Goal: Complete application form

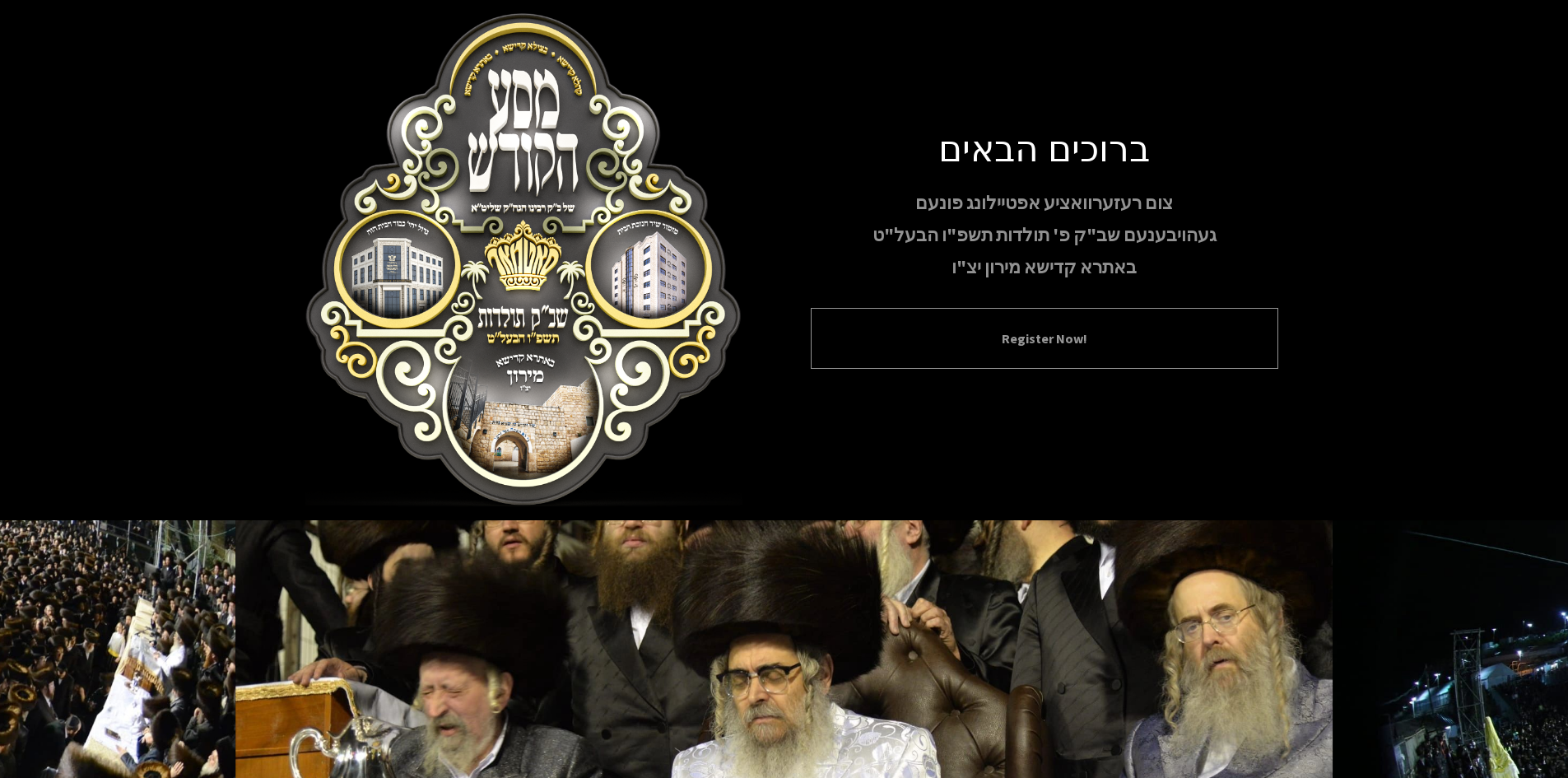
click at [1027, 342] on button "Register Now!" at bounding box center [1044, 338] width 427 height 20
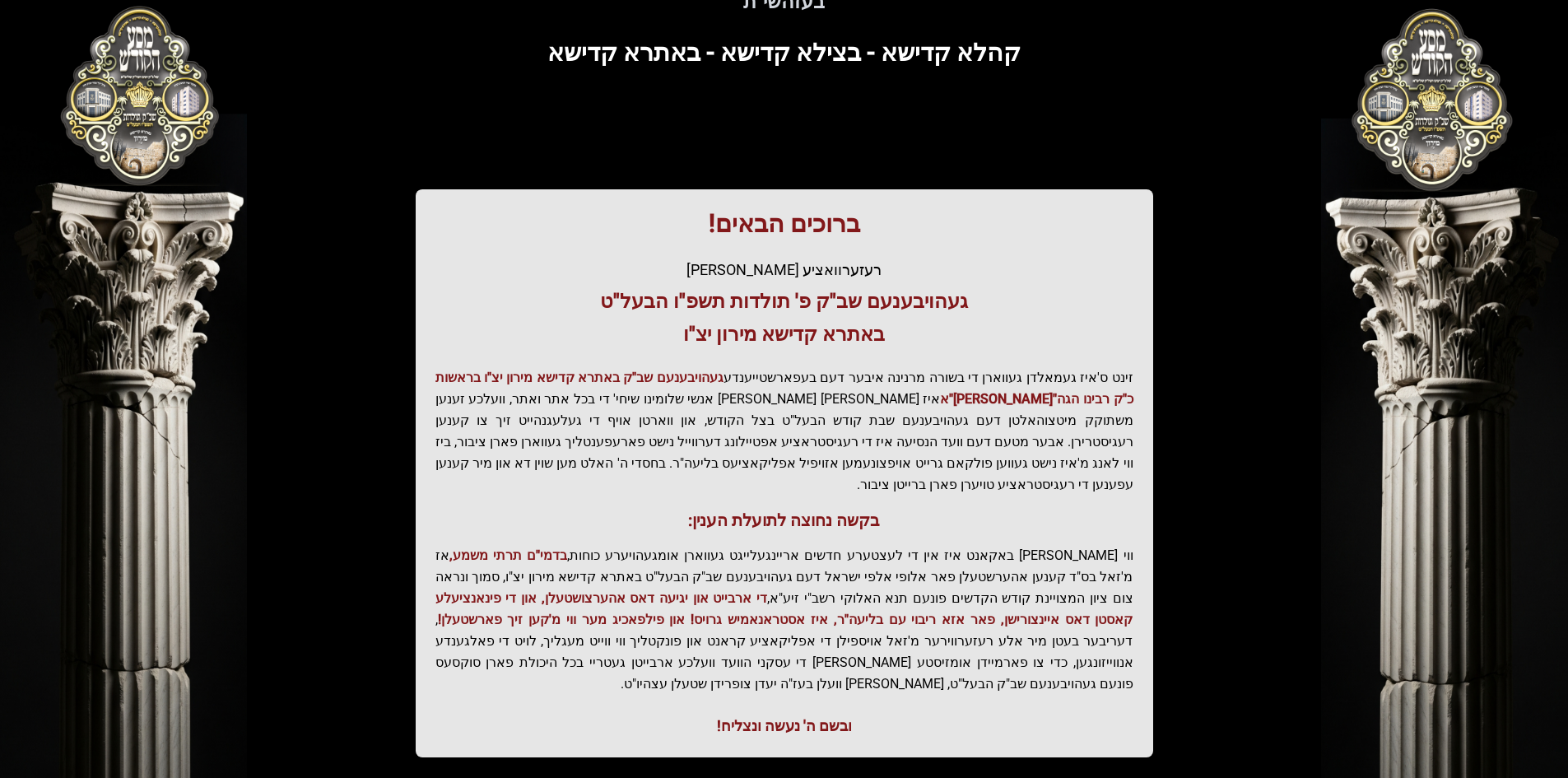
scroll to position [175, 0]
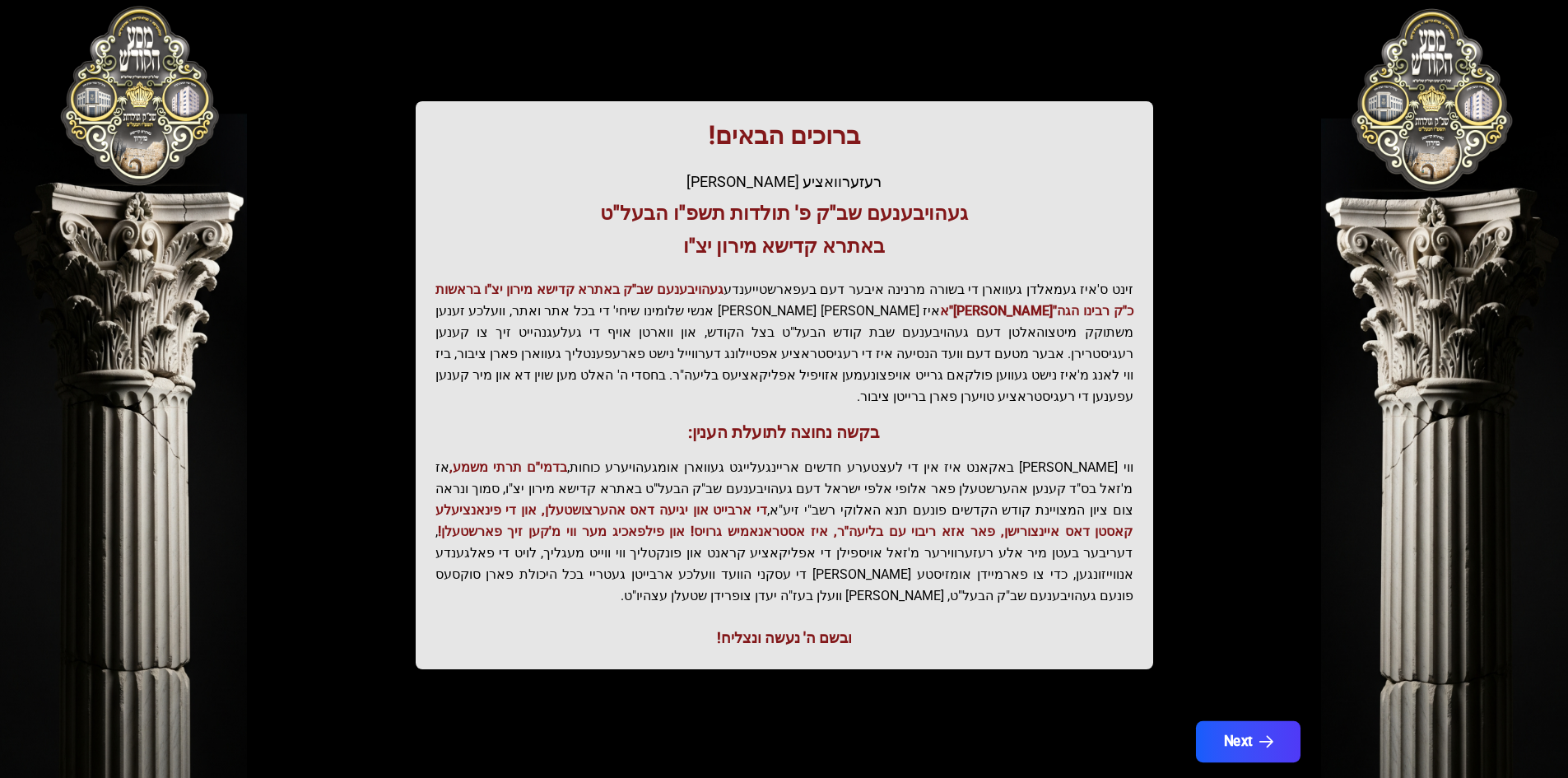
click at [1265, 721] on button "Next" at bounding box center [1247, 741] width 105 height 41
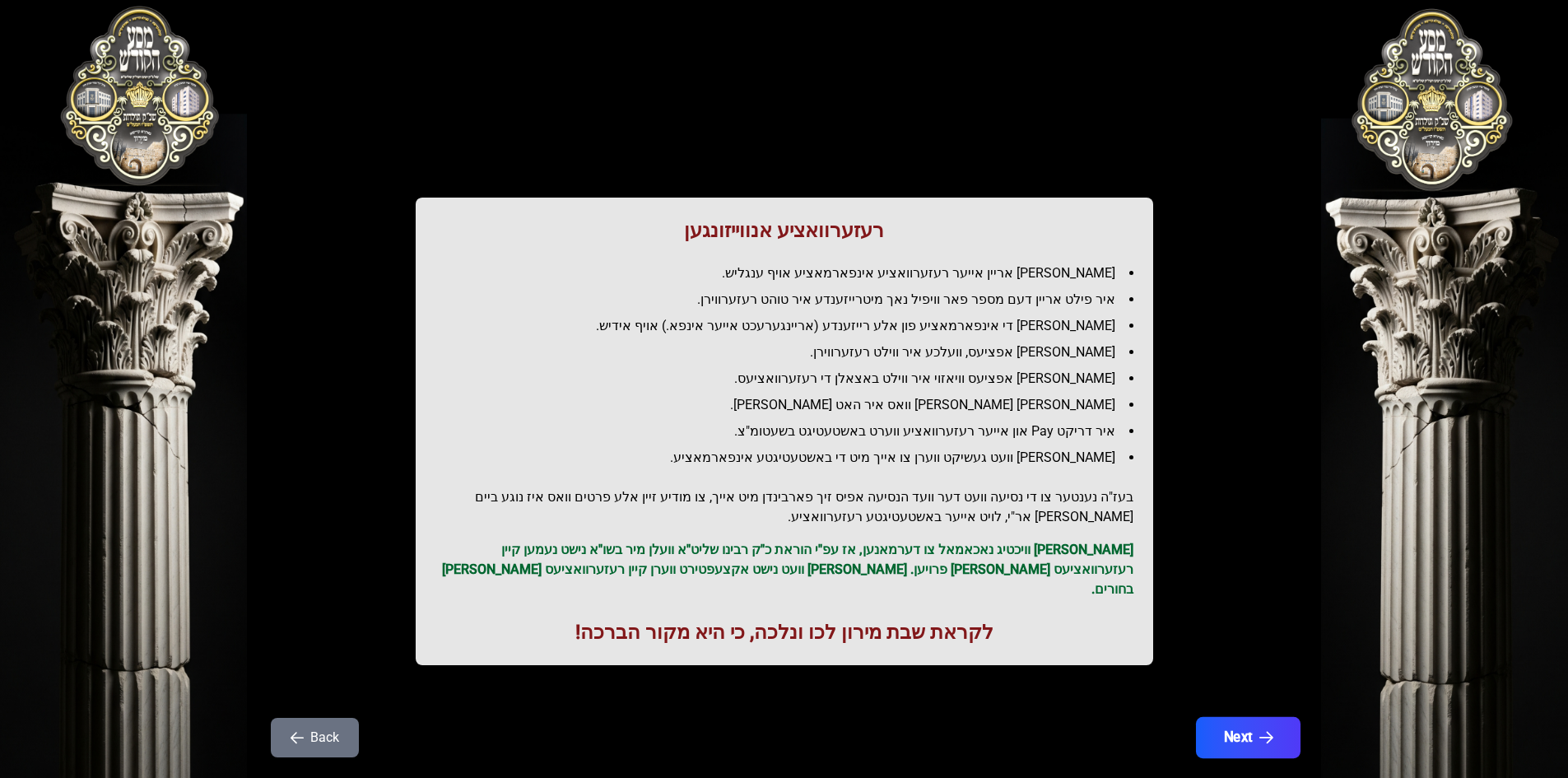
click at [1260, 731] on icon "button" at bounding box center [1265, 738] width 14 height 14
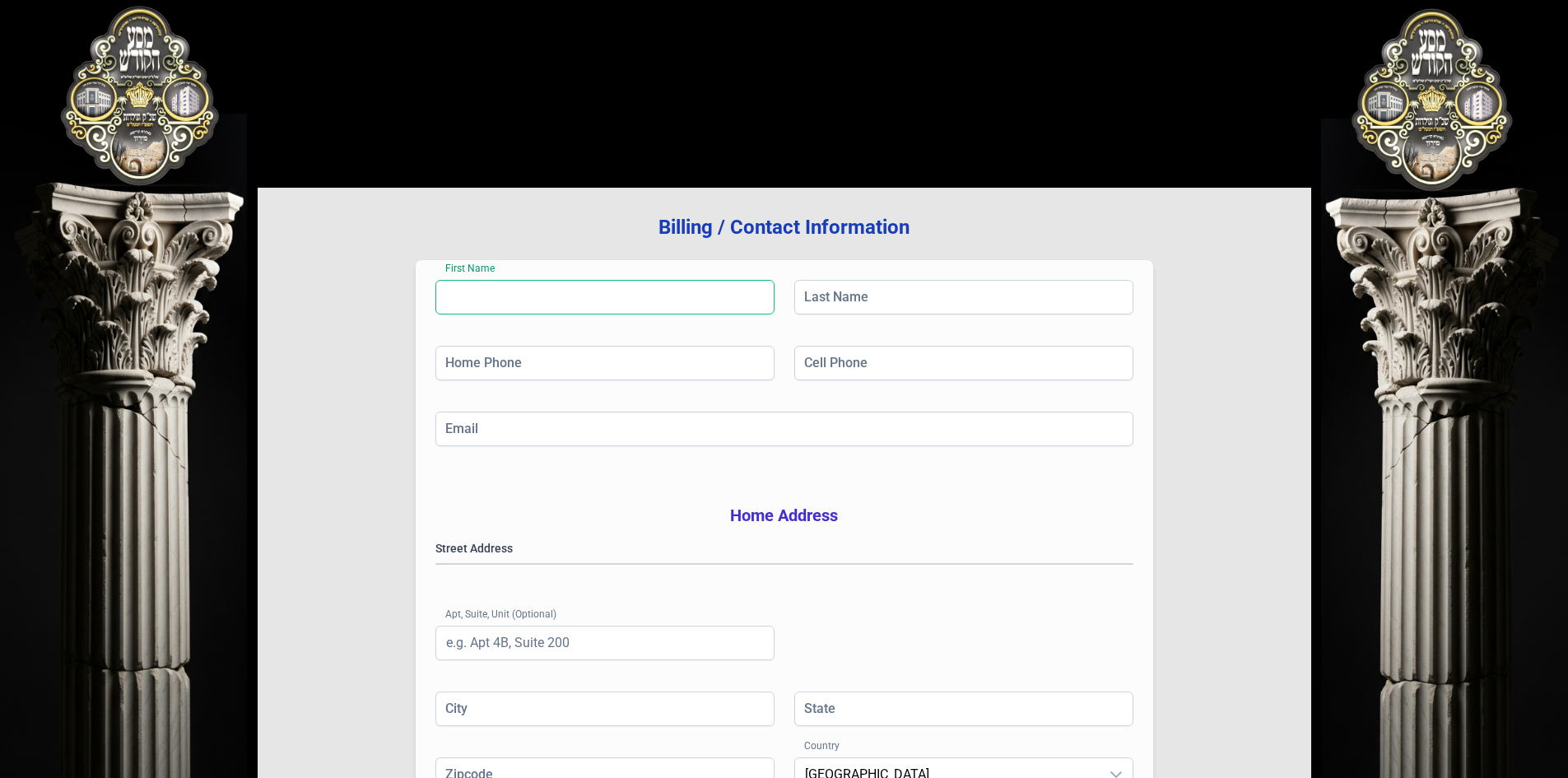
click at [713, 292] on input "First Name" at bounding box center [604, 297] width 339 height 35
type input "[PERSON_NAME]"
type input "[PHONE_NUMBER]"
type input "3B"
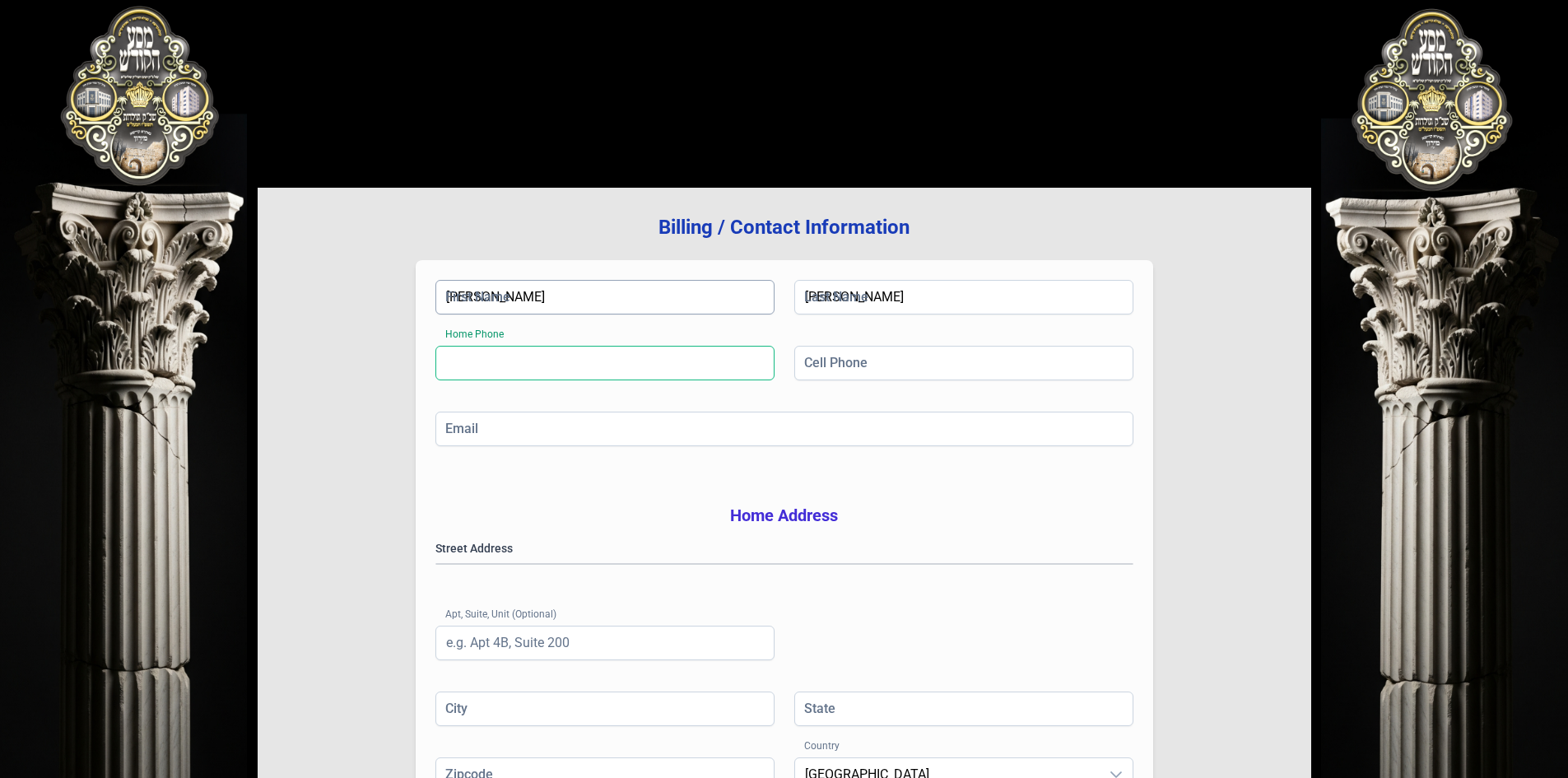
type input "[GEOGRAPHIC_DATA]"
type input "NY"
type input "11205"
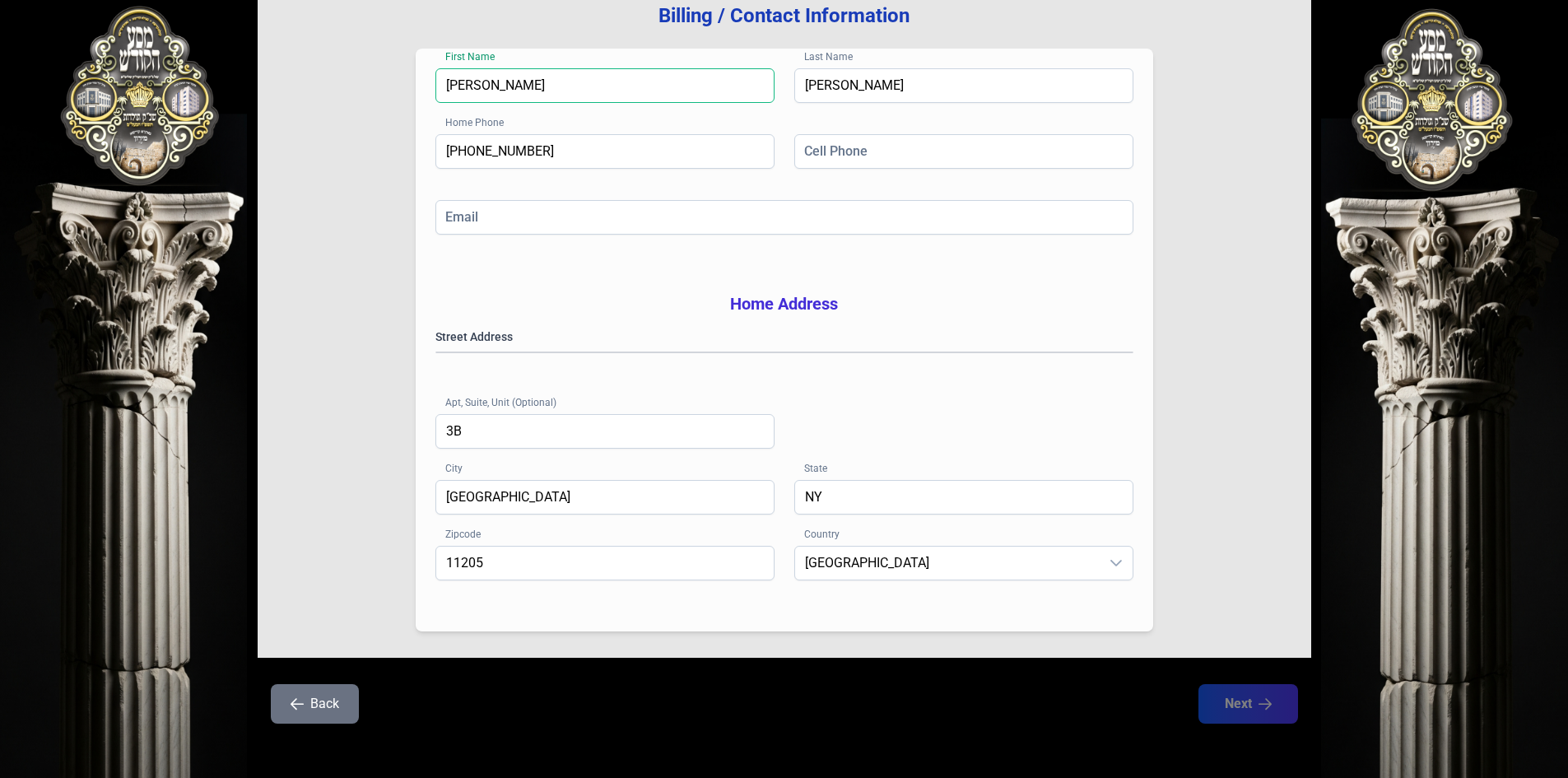
scroll to position [241, 0]
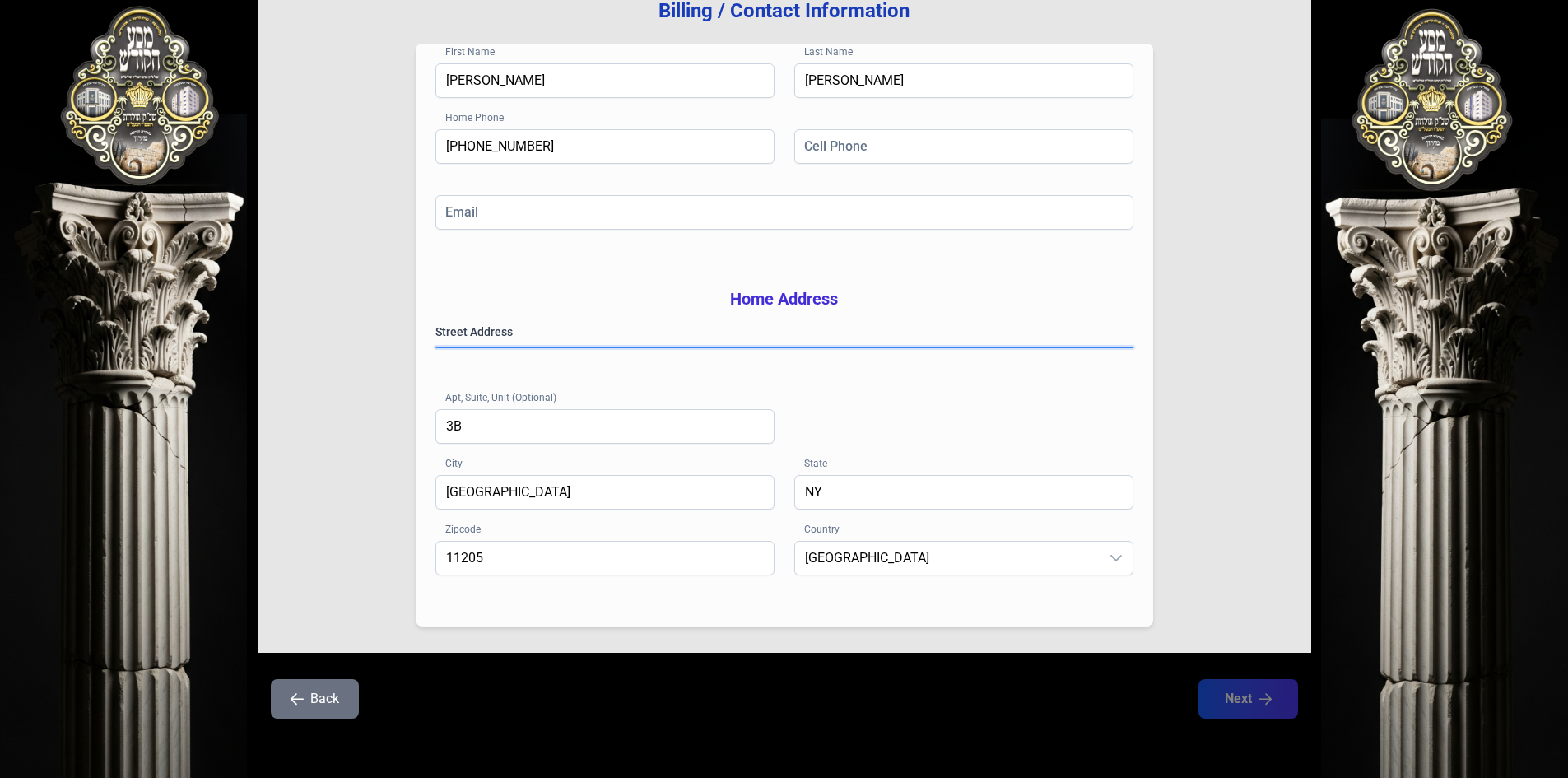
click at [436, 348] on gmp-place-autocomplete at bounding box center [436, 348] width 0 height 0
type input "112051679"
click at [620, 196] on input "Email" at bounding box center [784, 213] width 698 height 35
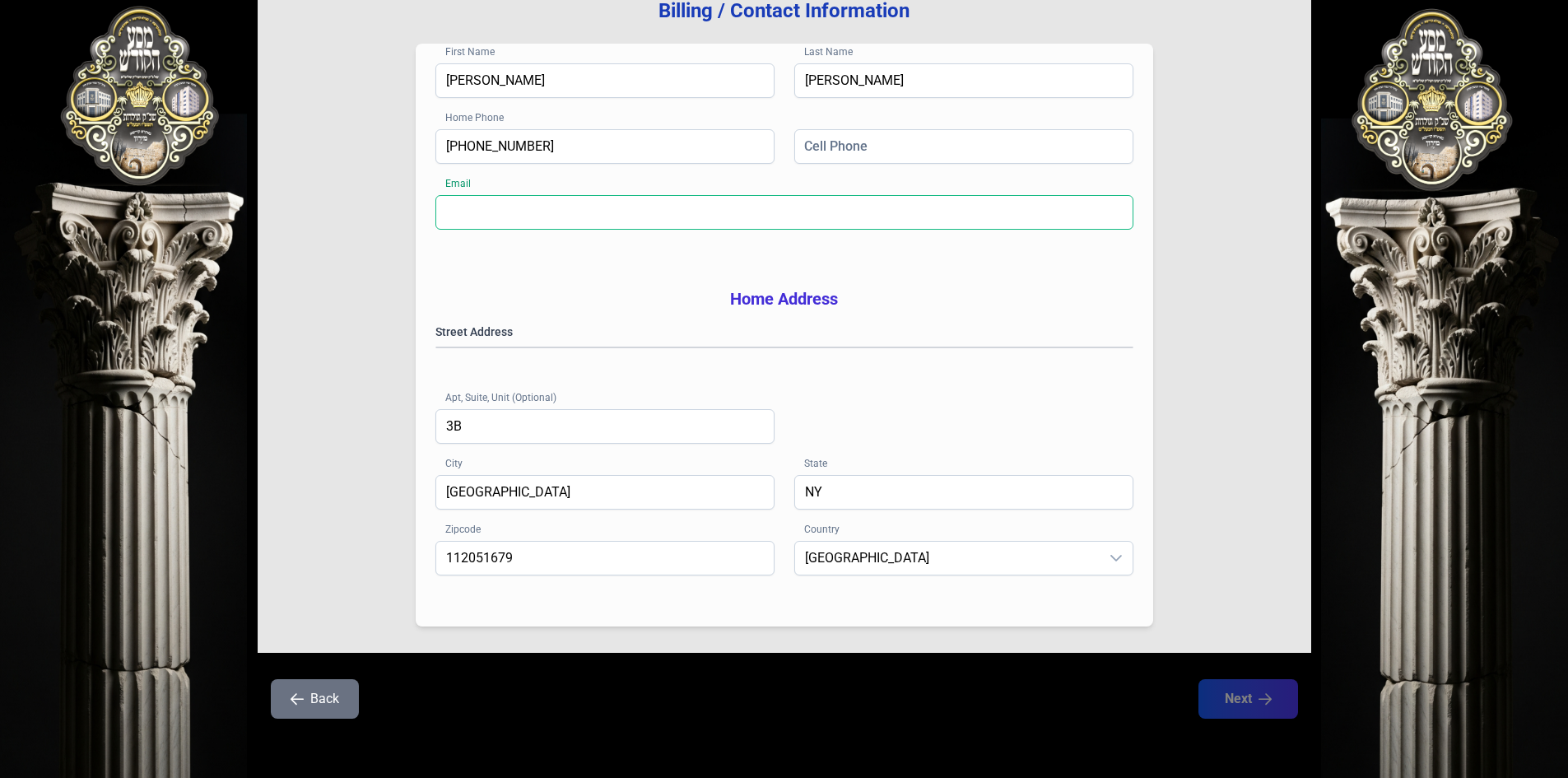
type input "[EMAIL_ADDRESS][DOMAIN_NAME]"
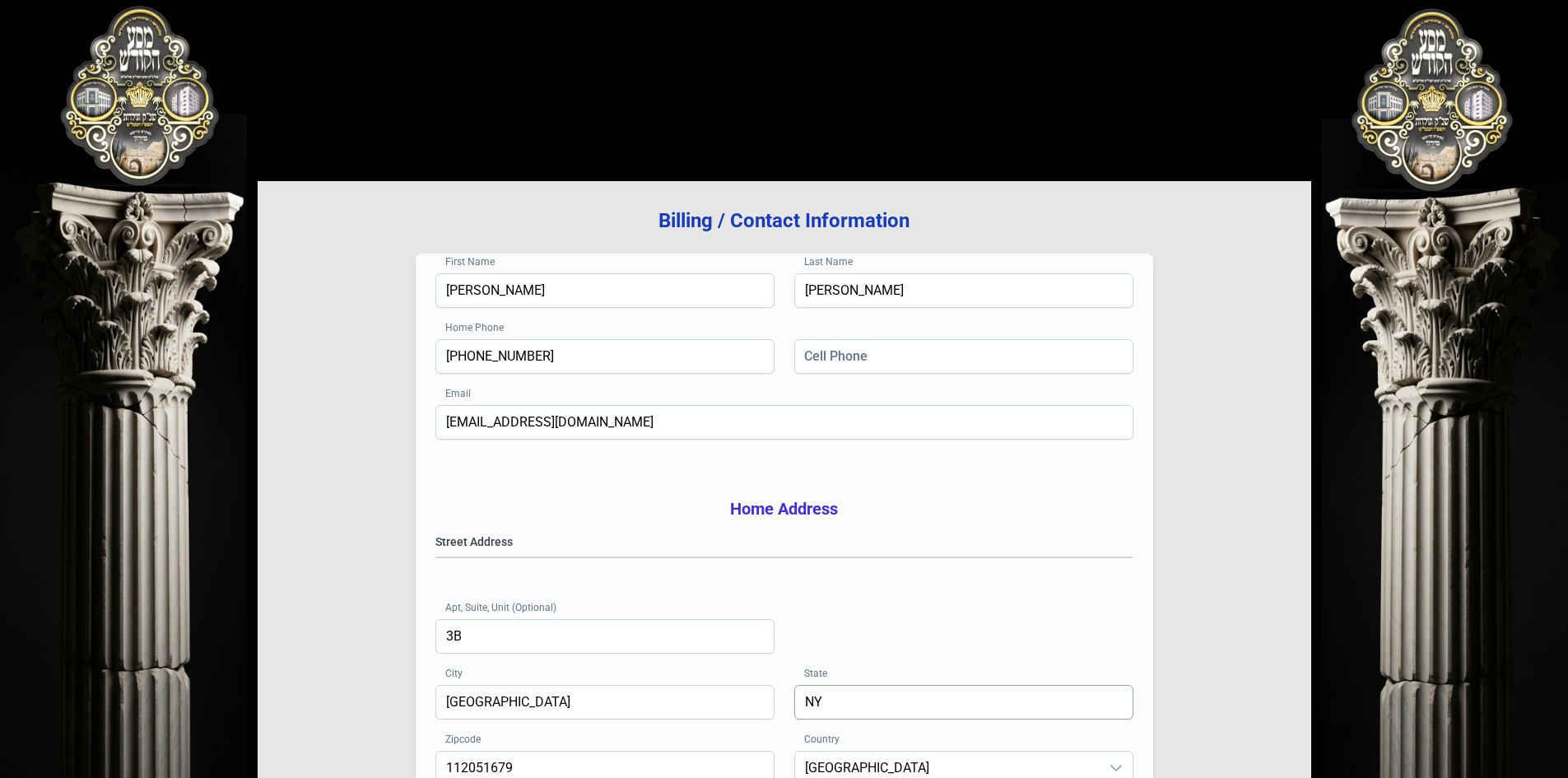
scroll to position [0, 0]
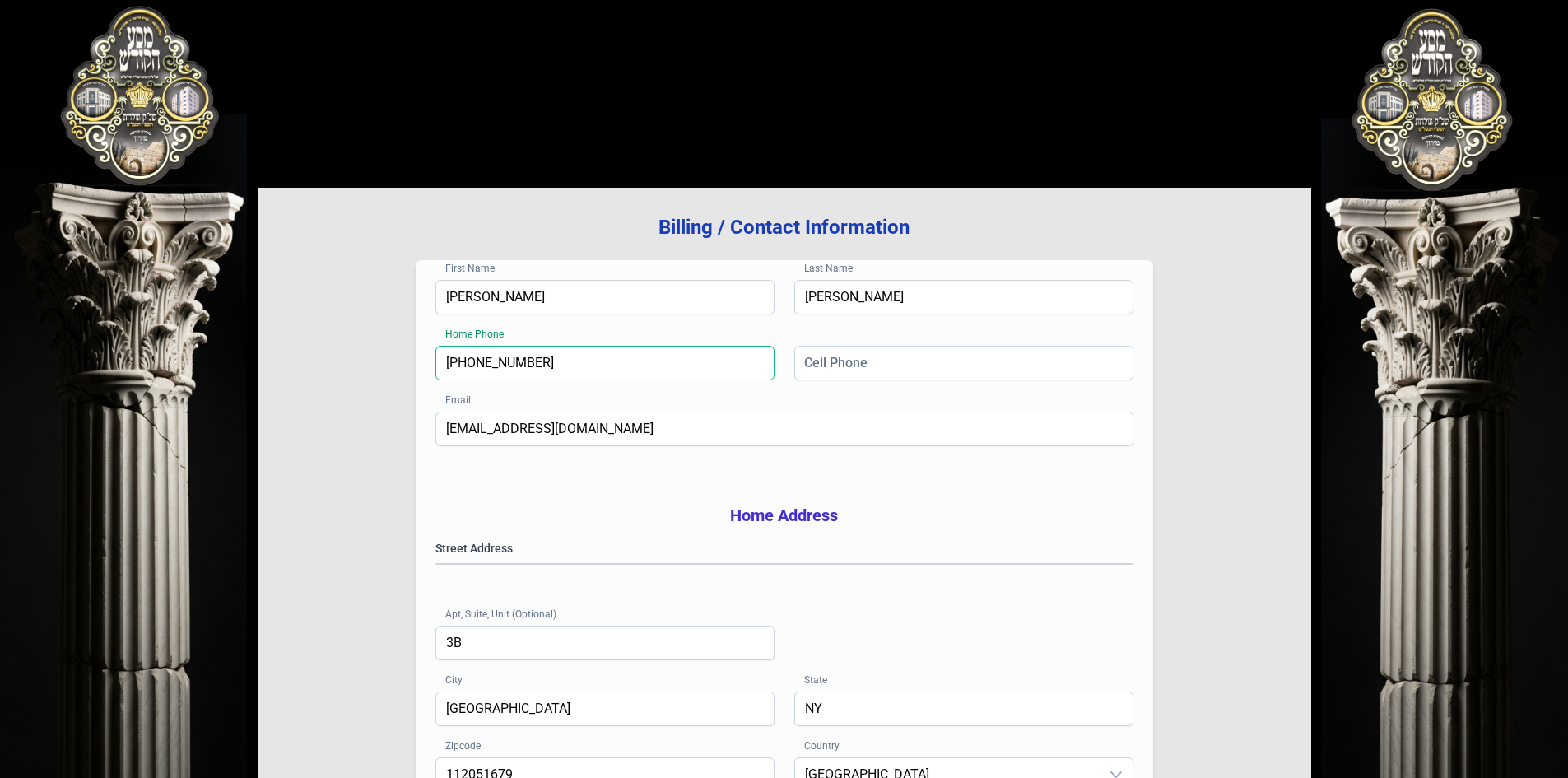
click at [669, 366] on input "[PHONE_NUMBER]" at bounding box center [604, 363] width 339 height 35
type input "[PHONE_NUMBER]"
click at [973, 362] on input "Cell Phone" at bounding box center [964, 363] width 339 height 35
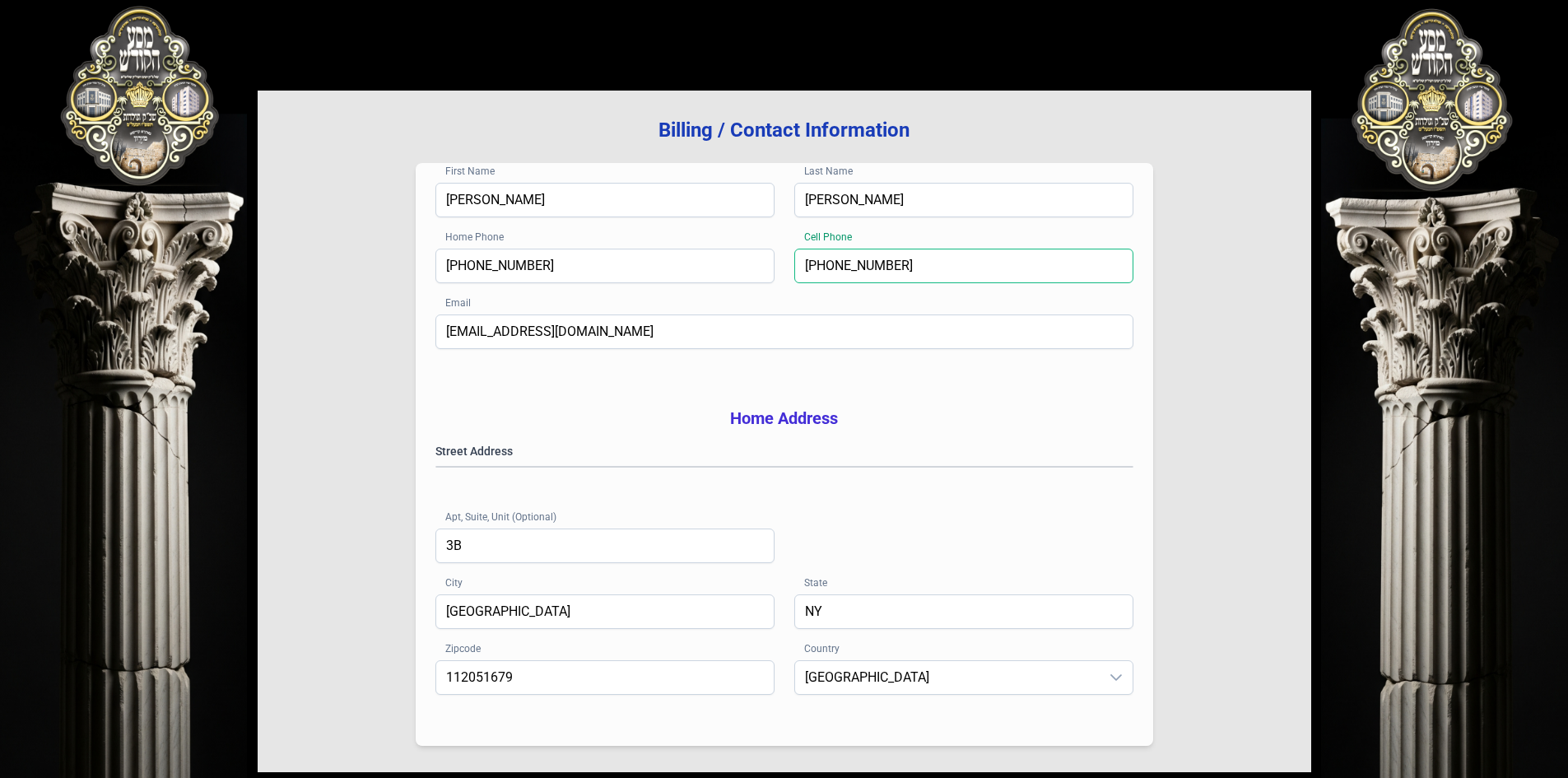
scroll to position [241, 0]
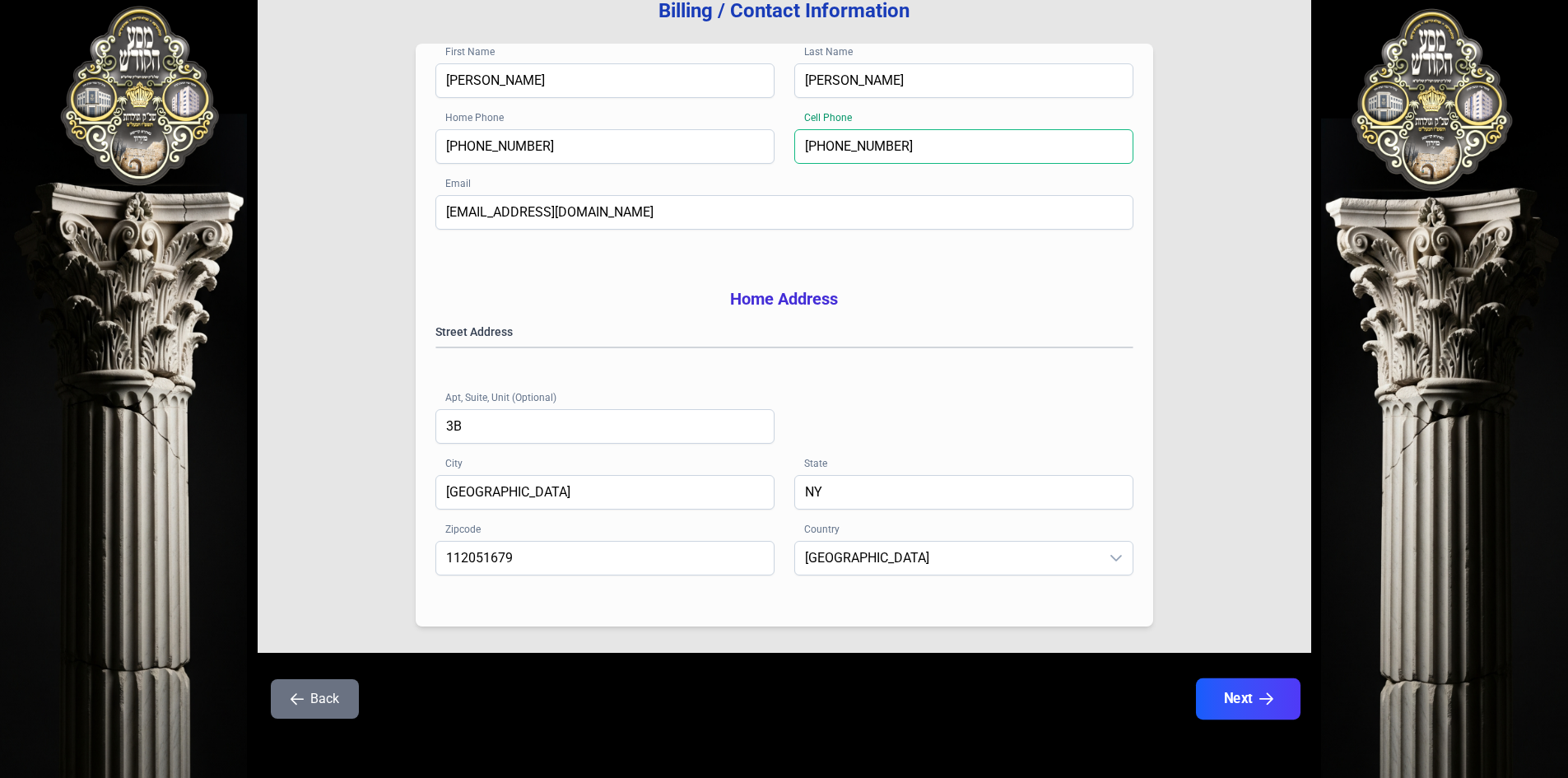
type input "[PHONE_NUMBER]"
click at [1264, 707] on button "Next" at bounding box center [1247, 699] width 105 height 41
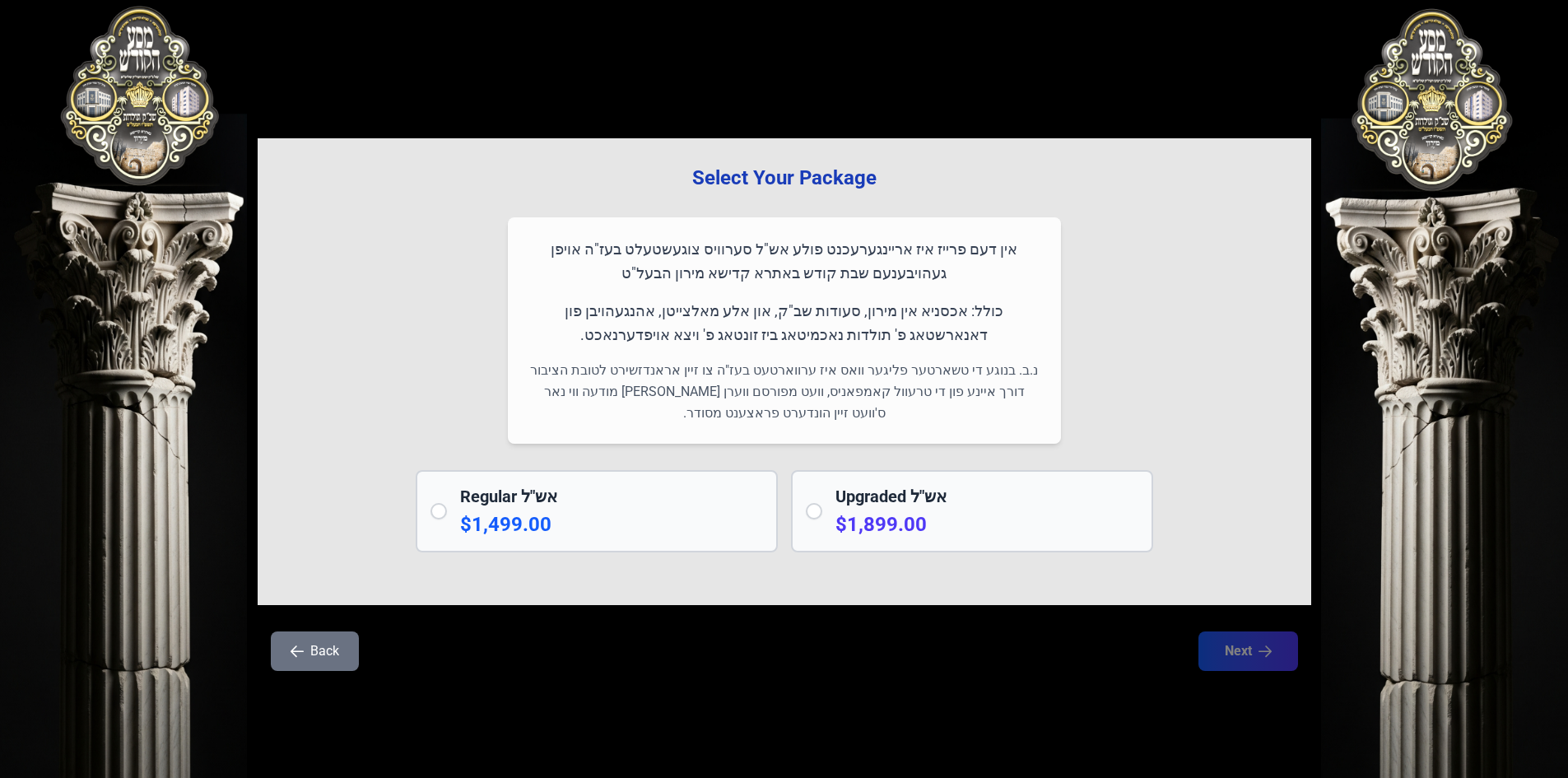
scroll to position [0, 0]
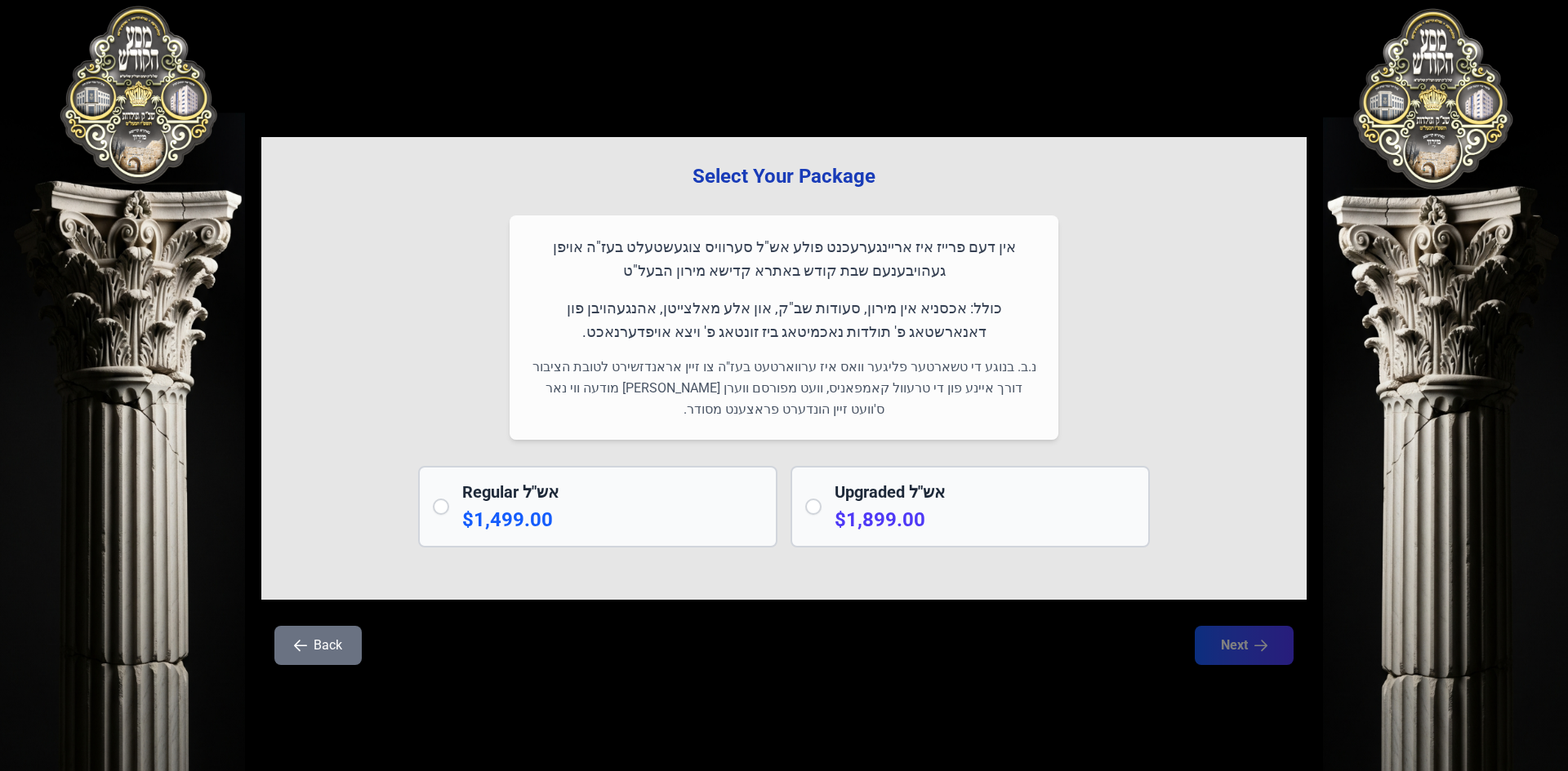
click at [441, 512] on input "radio" at bounding box center [440, 506] width 16 height 16
radio input "true"
